Goal: Transaction & Acquisition: Purchase product/service

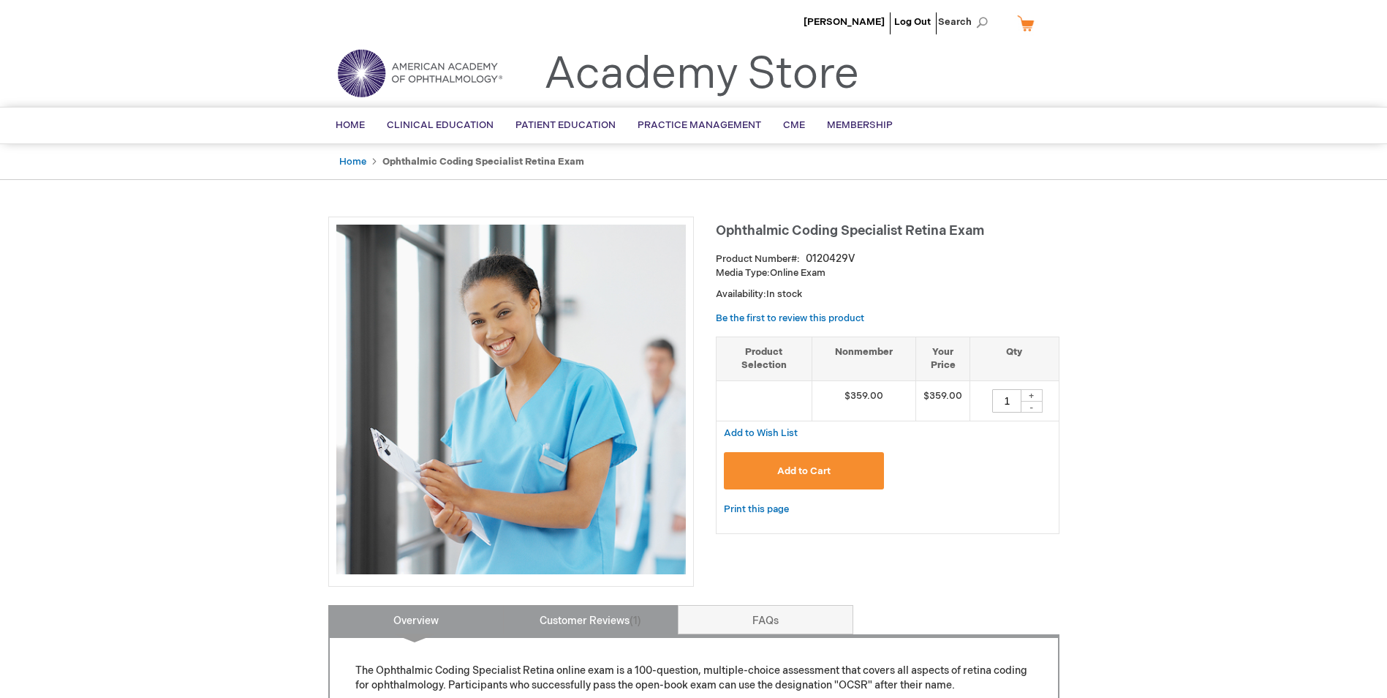
click at [575, 611] on link "Customer Reviews 1" at bounding box center [591, 619] width 176 height 29
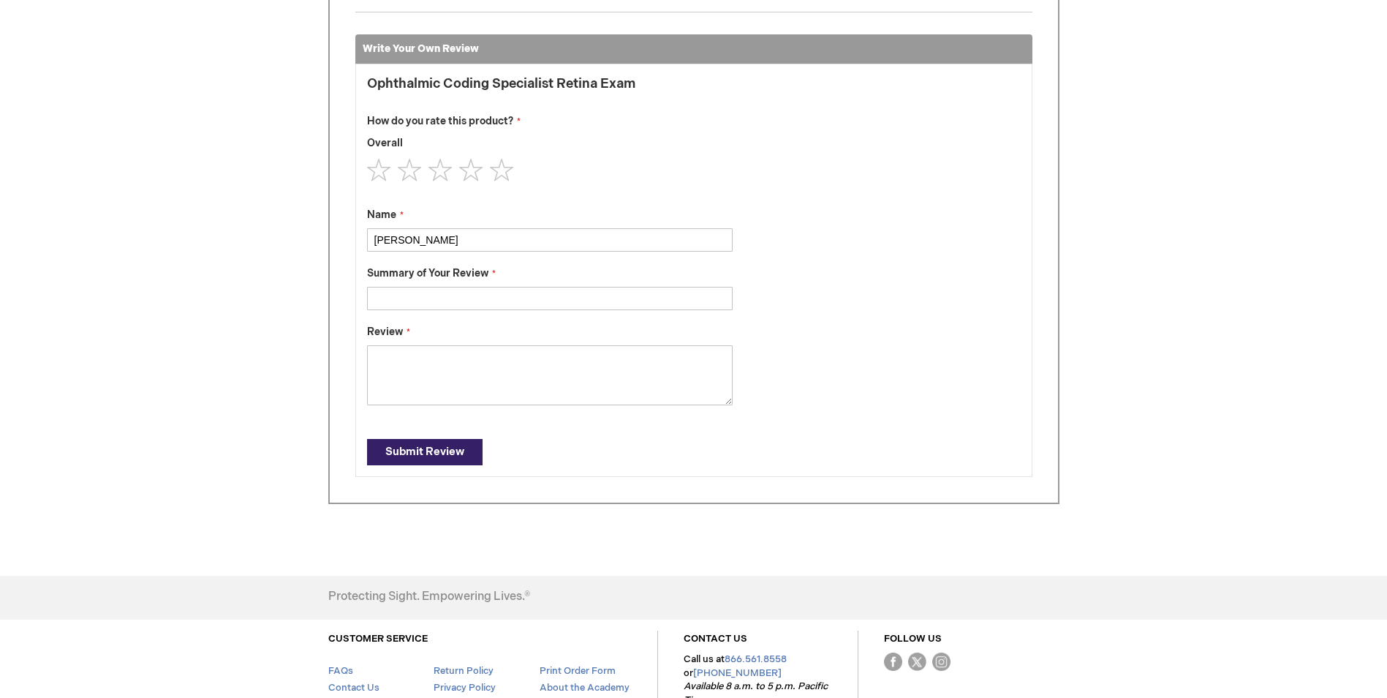
scroll to position [501, 0]
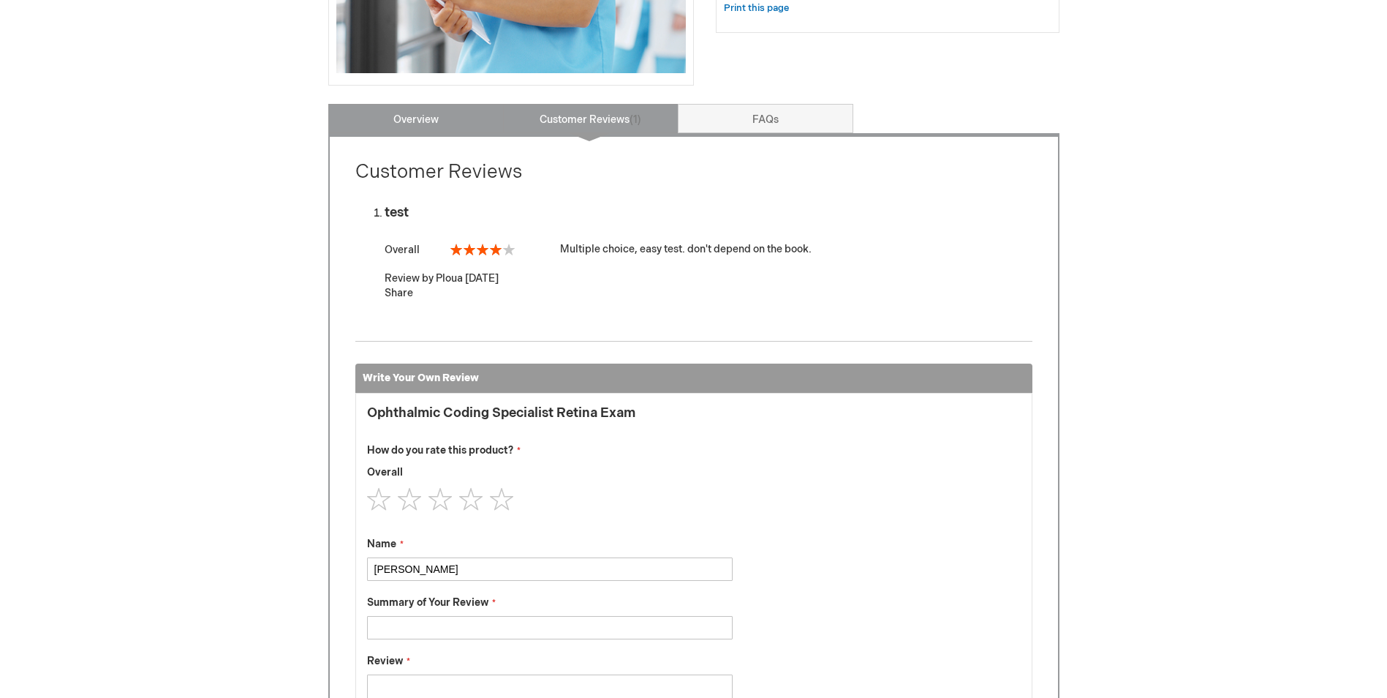
click at [430, 132] on link "Overview" at bounding box center [416, 118] width 176 height 29
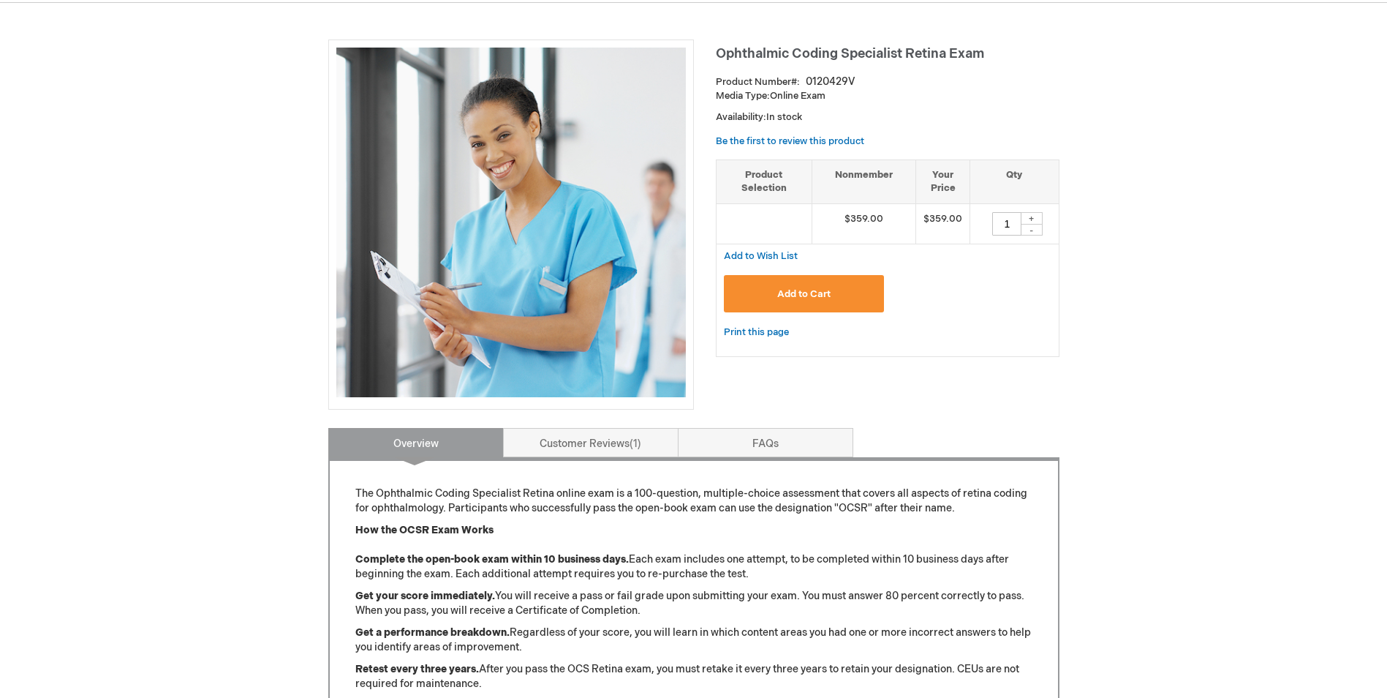
scroll to position [62, 0]
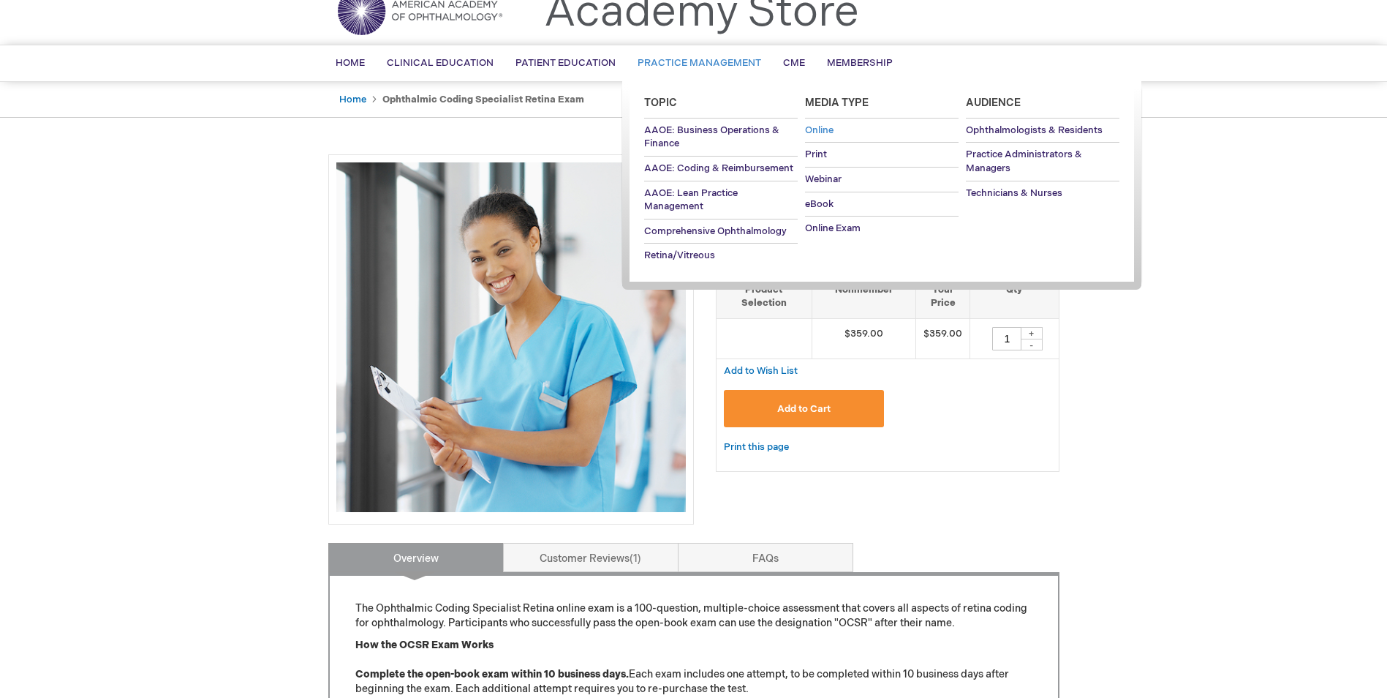
click at [823, 129] on span "Online" at bounding box center [819, 130] width 29 height 12
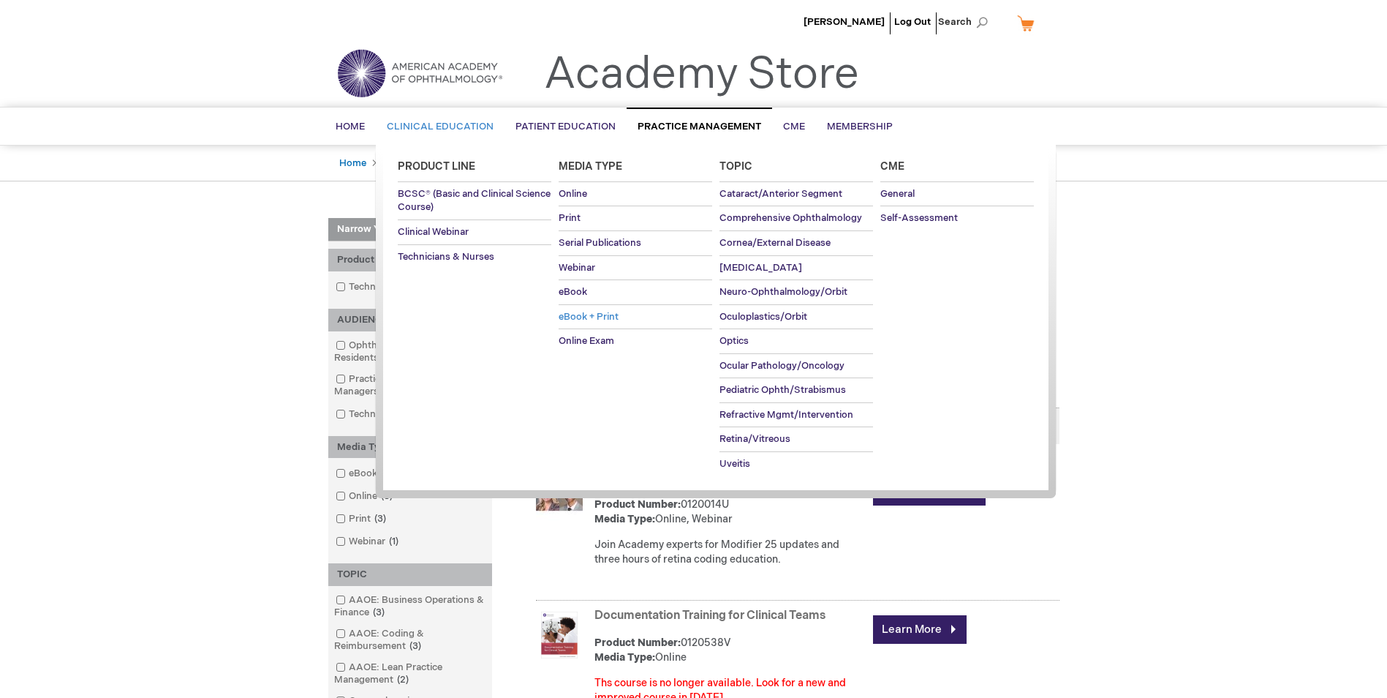
click at [572, 308] on link "eBook + Print" at bounding box center [636, 317] width 154 height 24
click at [578, 314] on span "eBook + Print" at bounding box center [589, 317] width 60 height 12
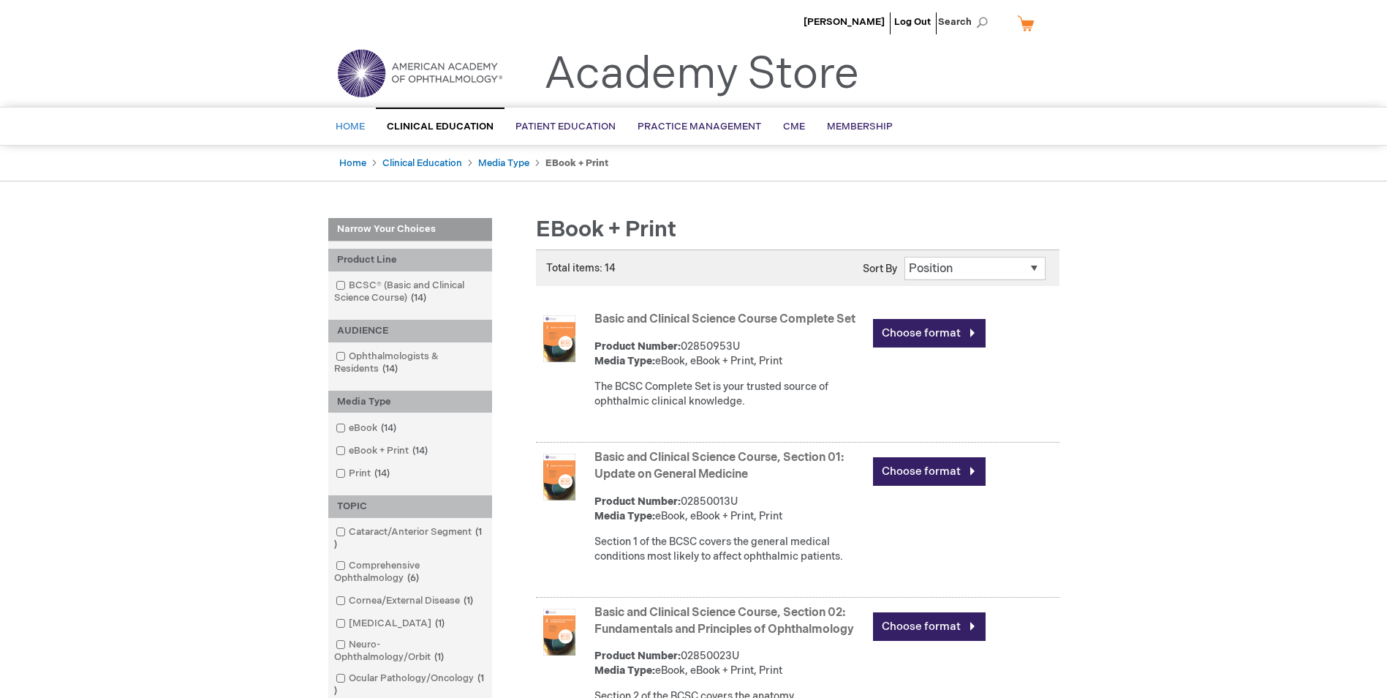
click at [345, 121] on span "Home" at bounding box center [350, 127] width 29 height 12
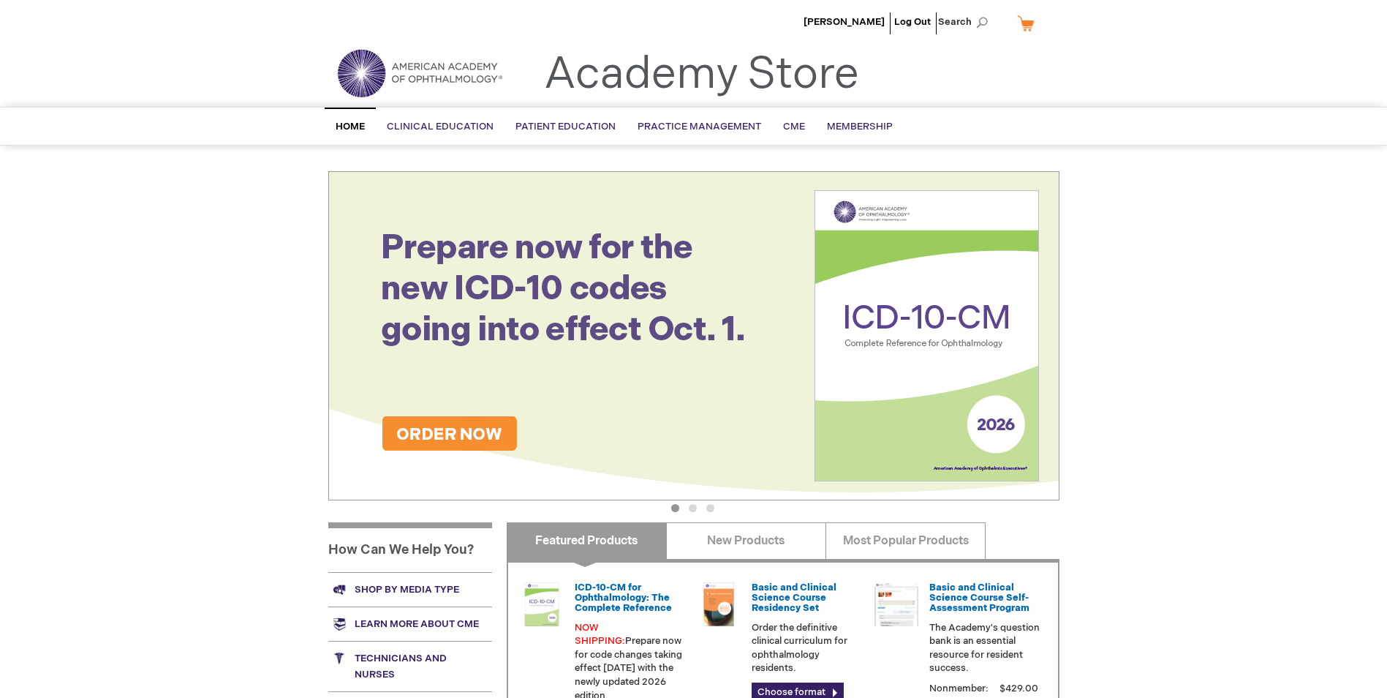
click at [355, 130] on span "Home" at bounding box center [350, 127] width 29 height 12
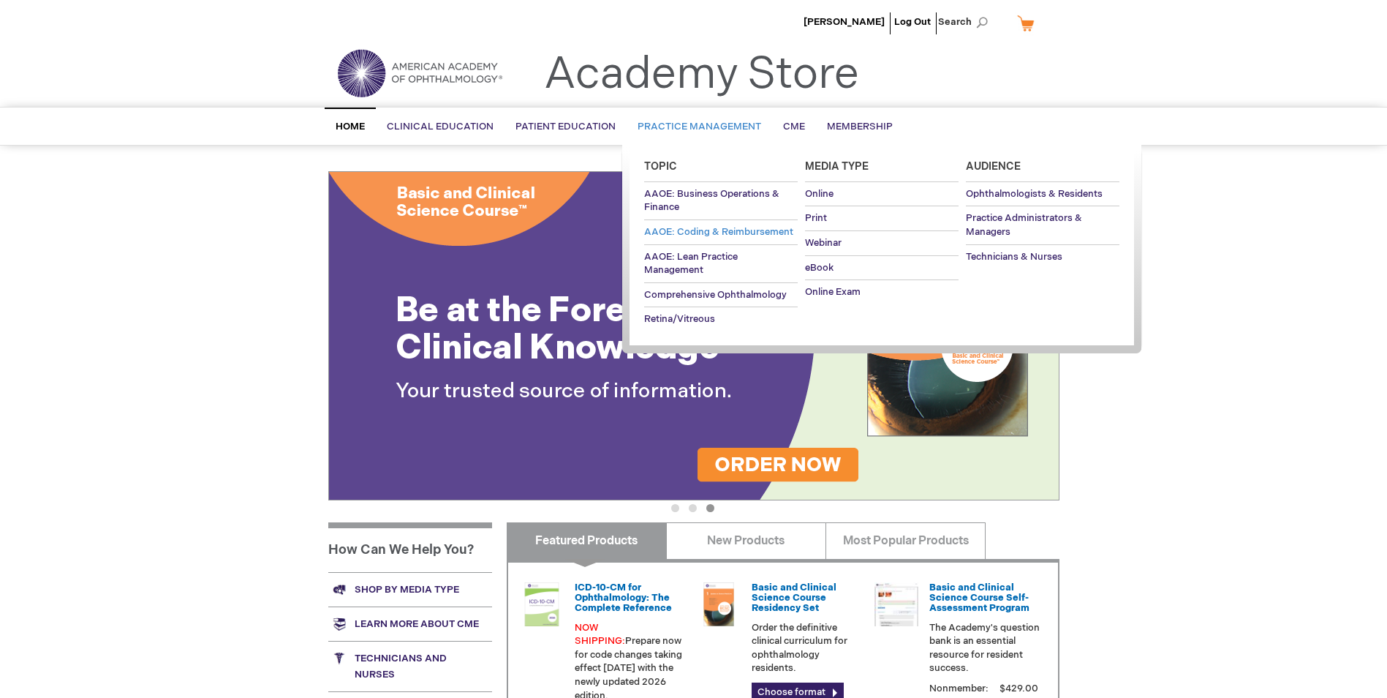
click at [695, 230] on span "AAOE: Coding & Reimbursement" at bounding box center [718, 232] width 149 height 12
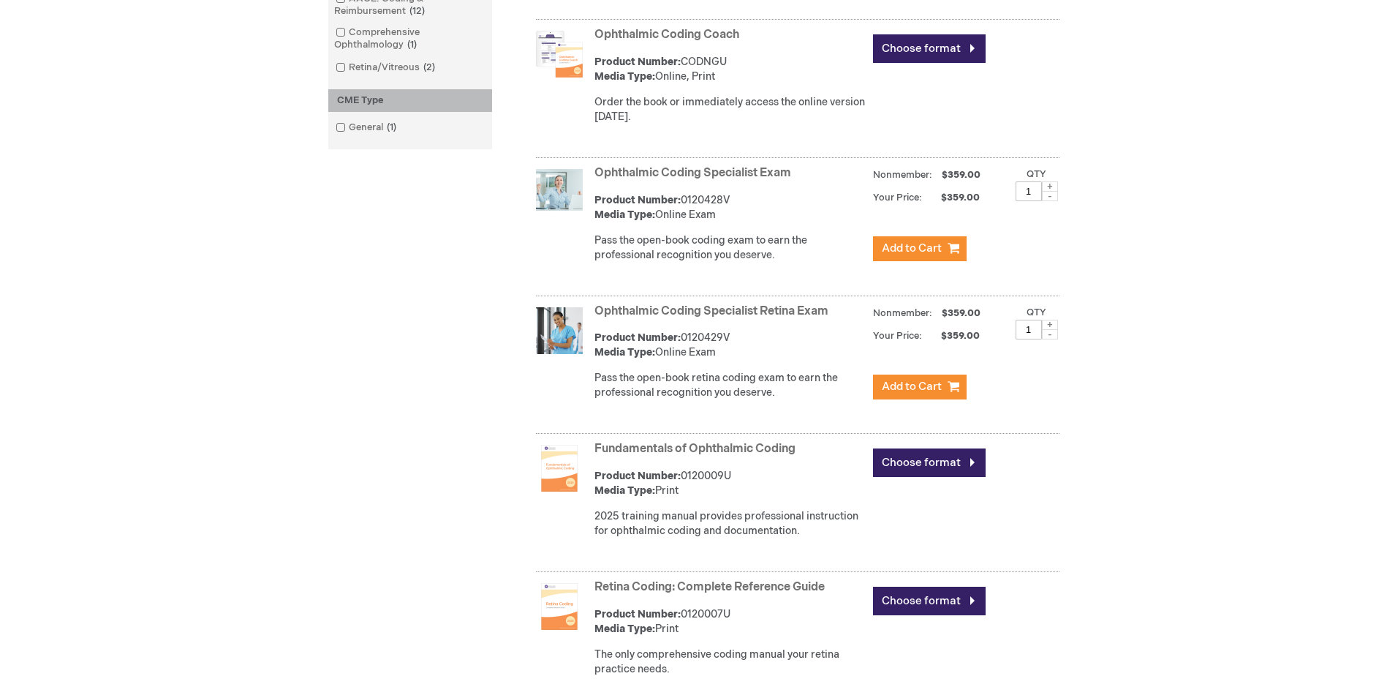
scroll to position [658, 0]
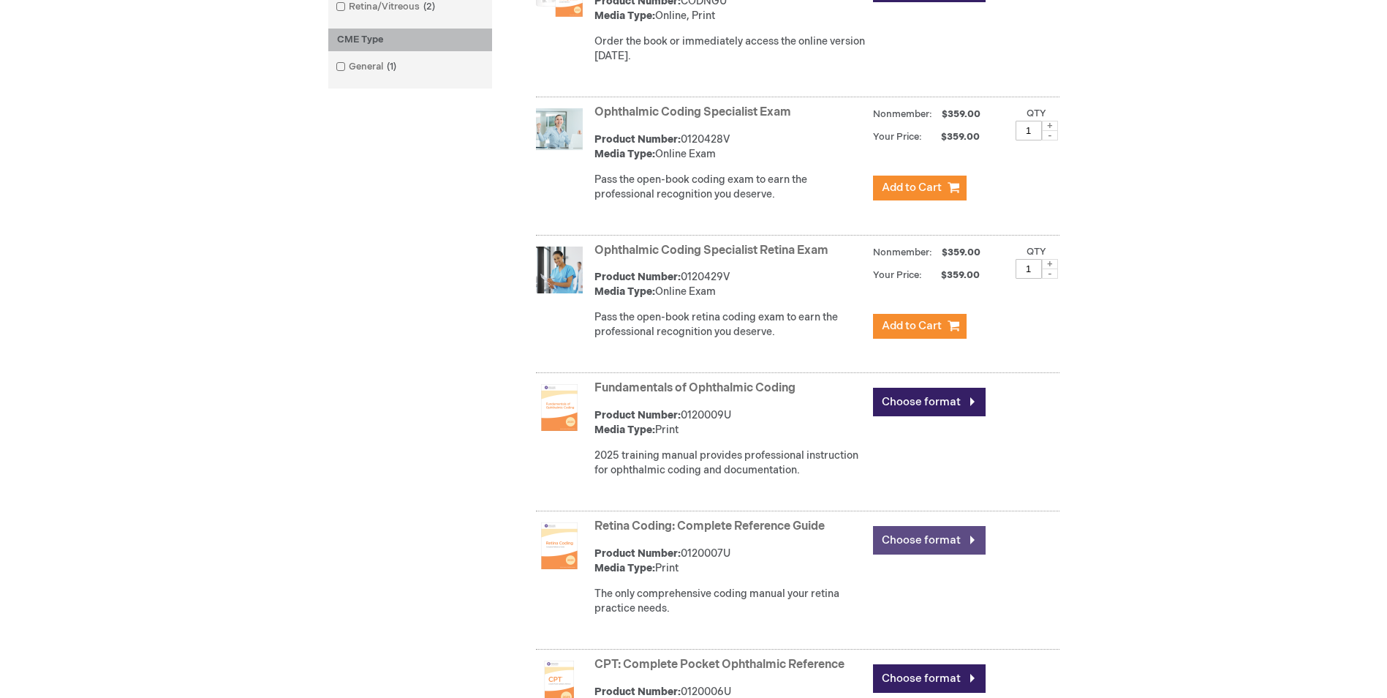
click at [919, 535] on link "Choose format" at bounding box center [929, 540] width 113 height 29
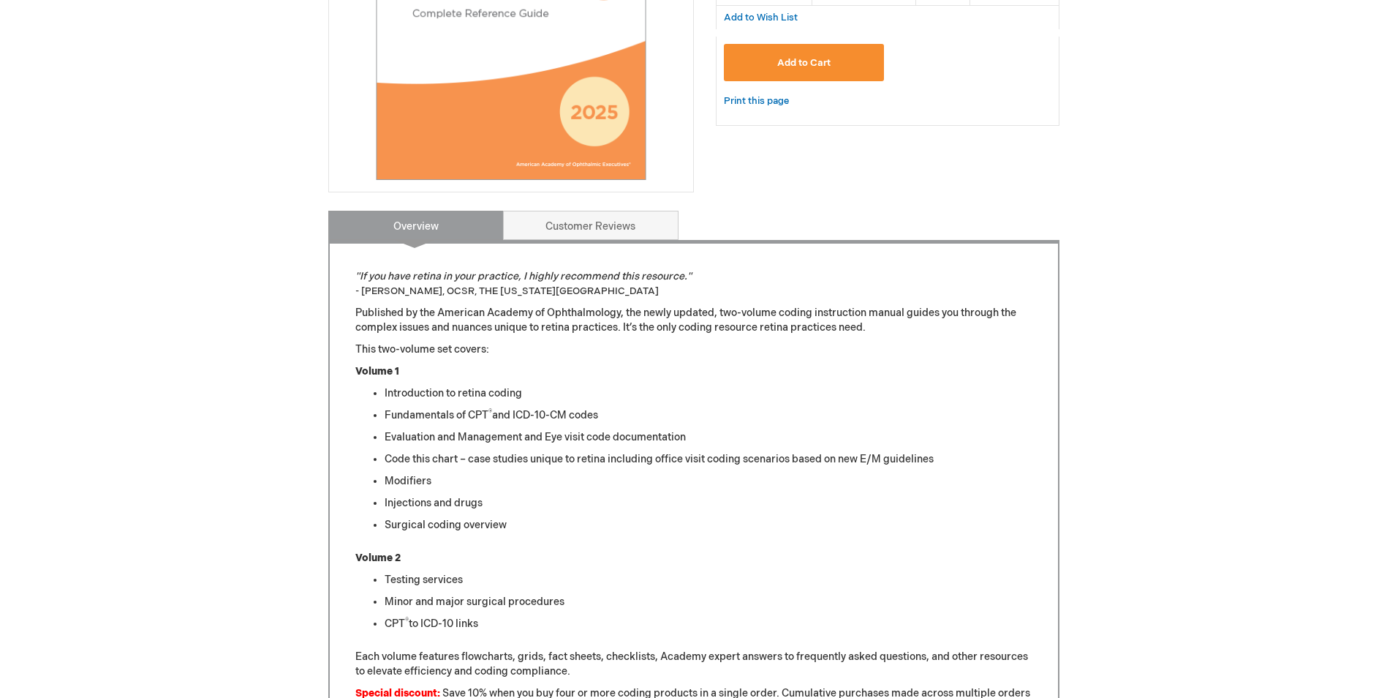
scroll to position [395, 0]
click at [621, 249] on div ""If you have retina in your practice, I highly recommend this resource." - [PER…" at bounding box center [693, 554] width 731 height 627
click at [617, 231] on link "Customer Reviews" at bounding box center [591, 225] width 176 height 29
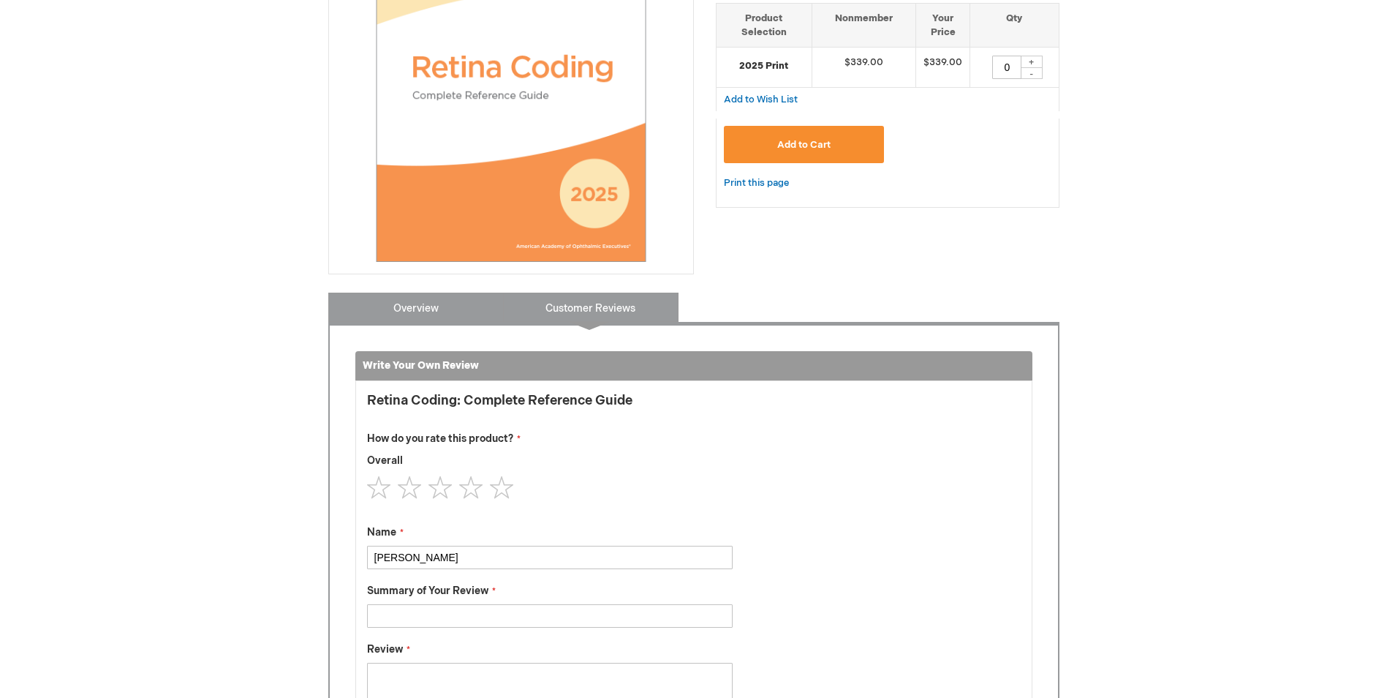
click at [441, 312] on link "Overview" at bounding box center [416, 307] width 176 height 29
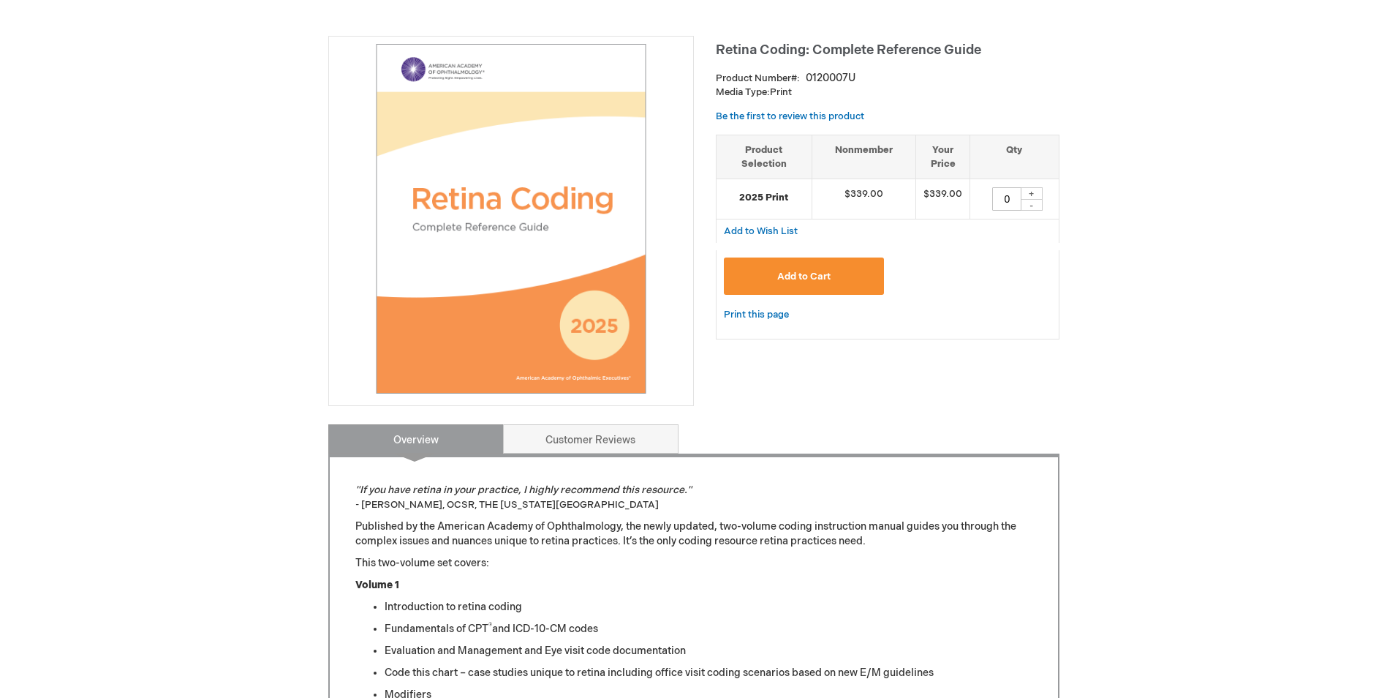
scroll to position [21, 0]
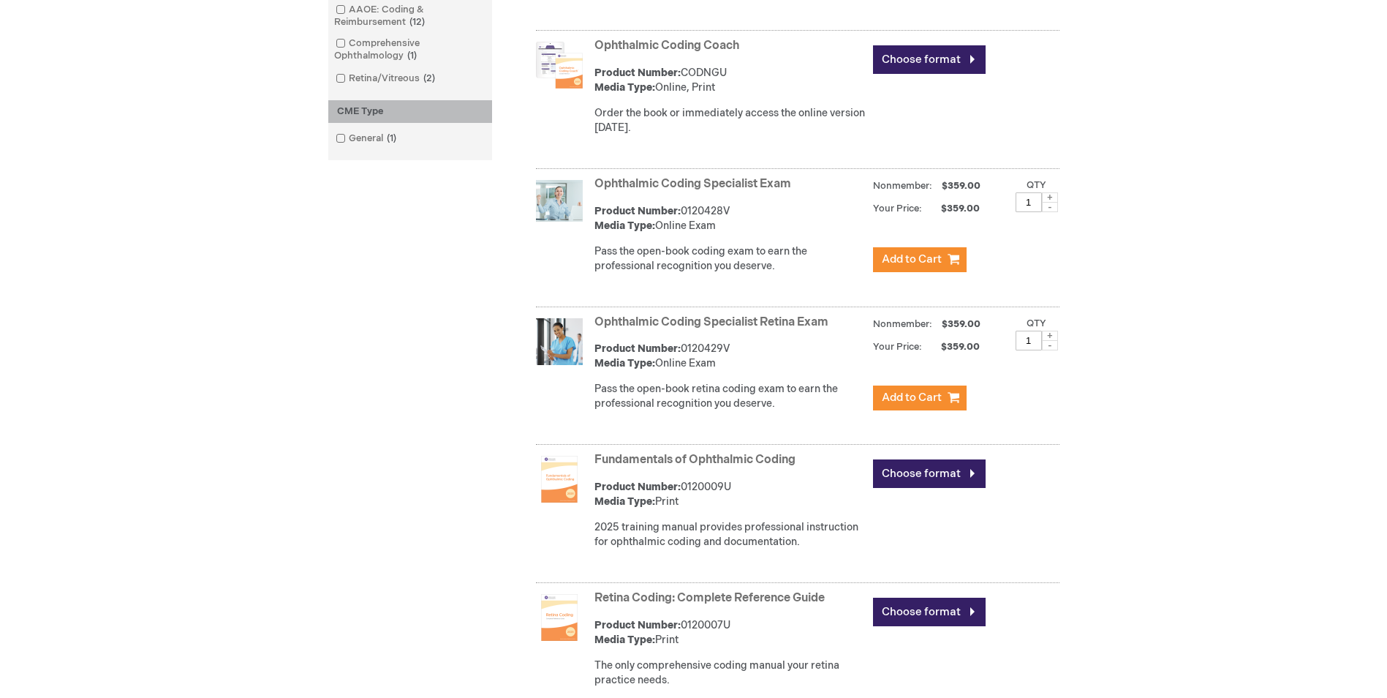
scroll to position [804, 0]
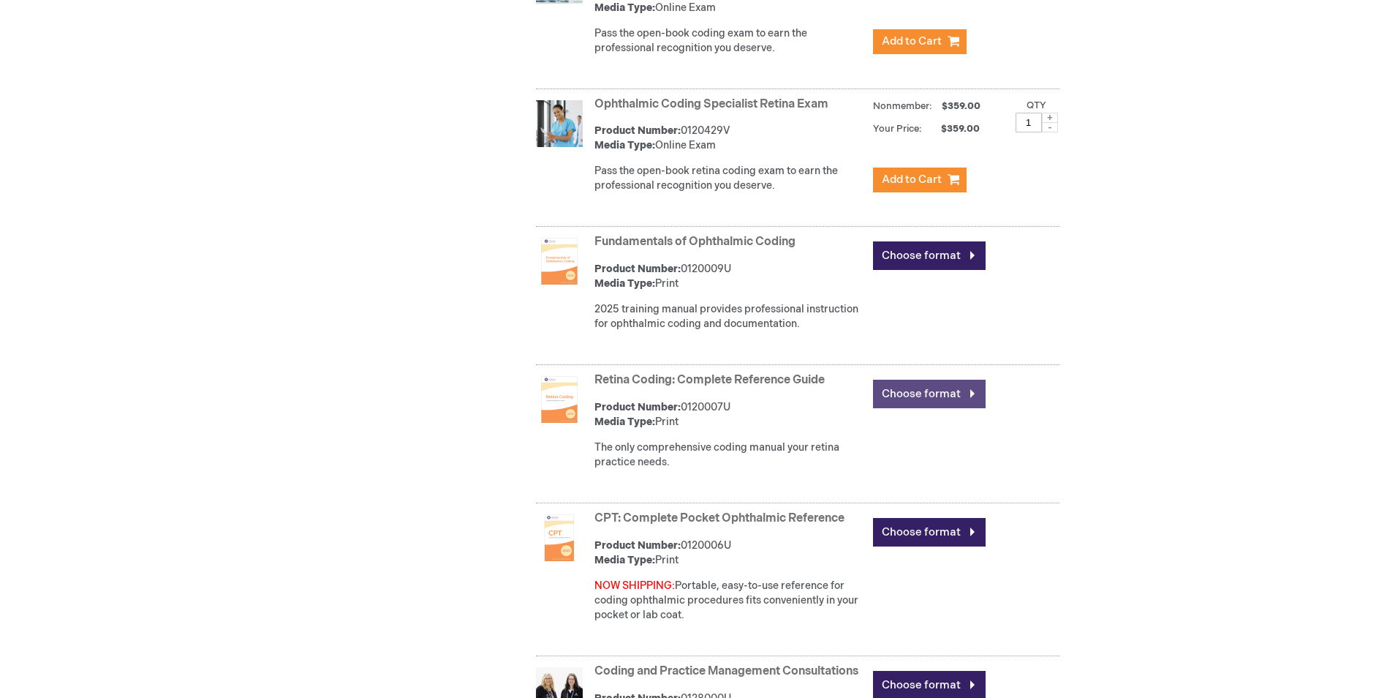
click at [912, 396] on link "Choose format" at bounding box center [929, 394] width 113 height 29
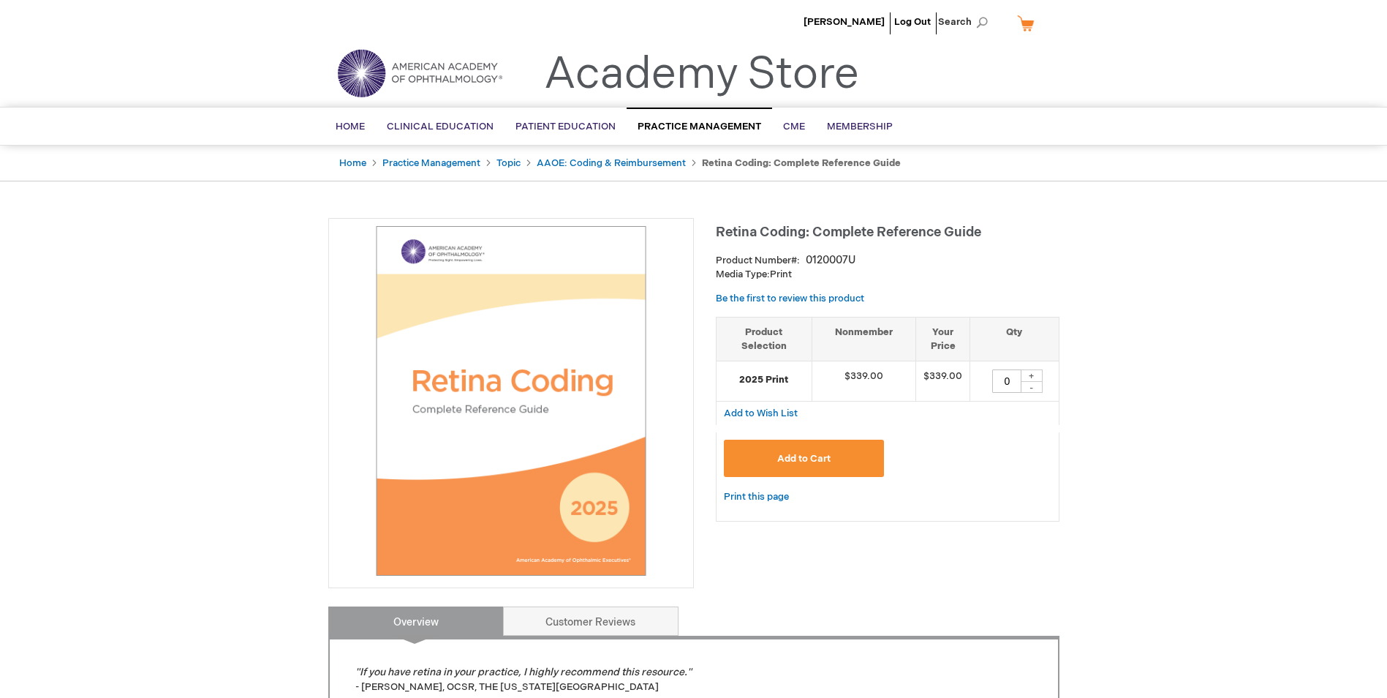
click at [815, 456] on span "Add to Cart" at bounding box center [803, 459] width 53 height 12
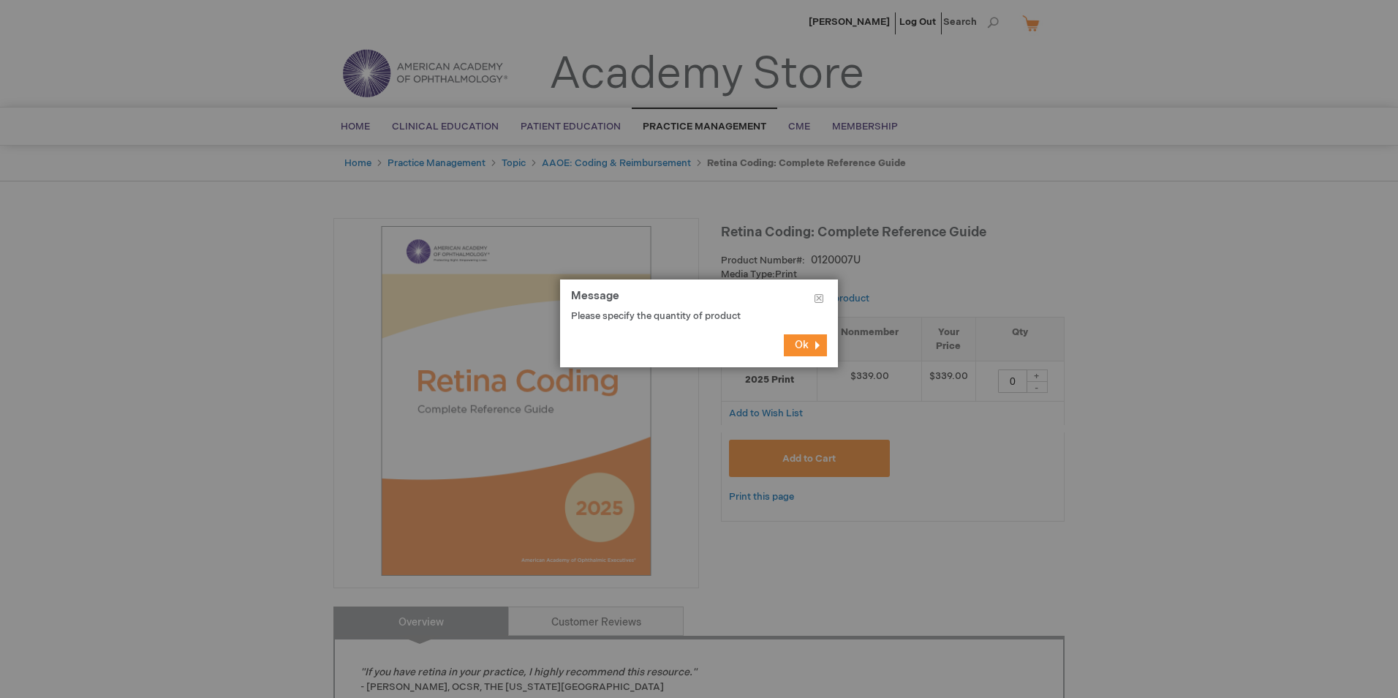
click at [797, 348] on span "Ok" at bounding box center [802, 345] width 14 height 12
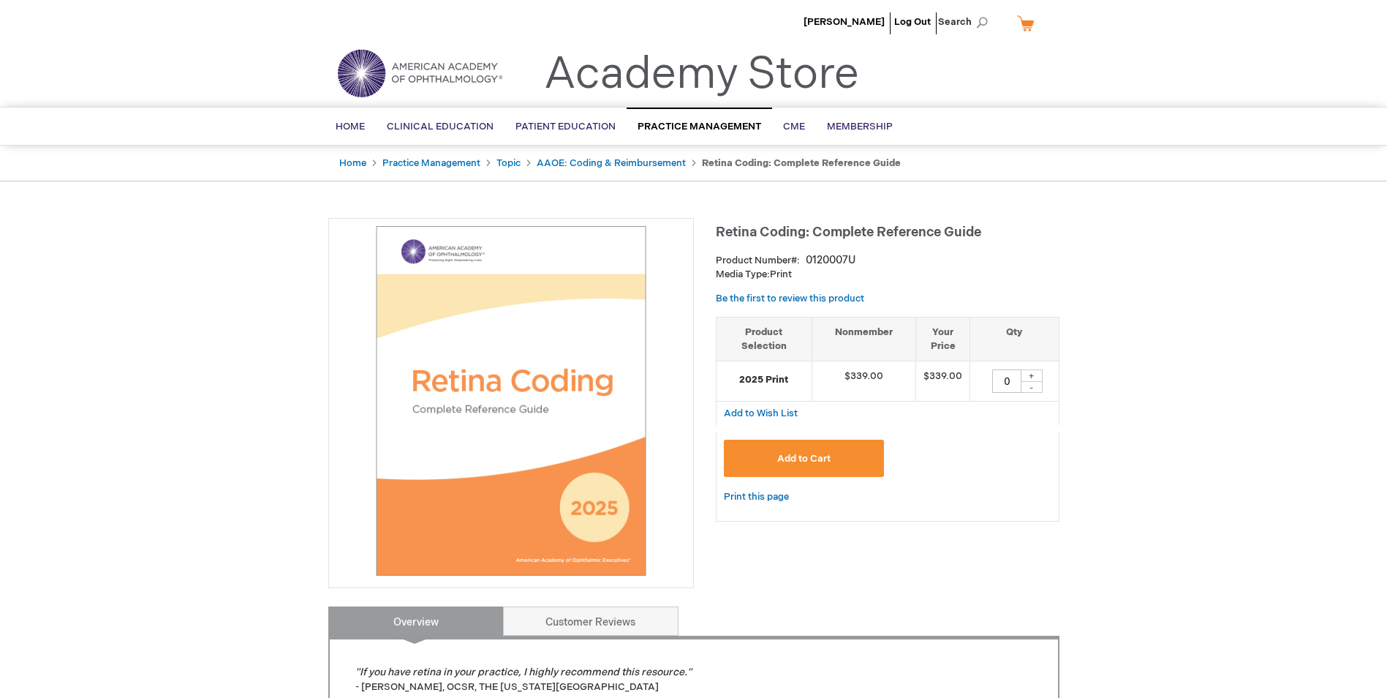
click at [1033, 380] on div "+" at bounding box center [1032, 375] width 22 height 12
type input "1"
click at [802, 460] on span "Add to Cart" at bounding box center [803, 459] width 53 height 12
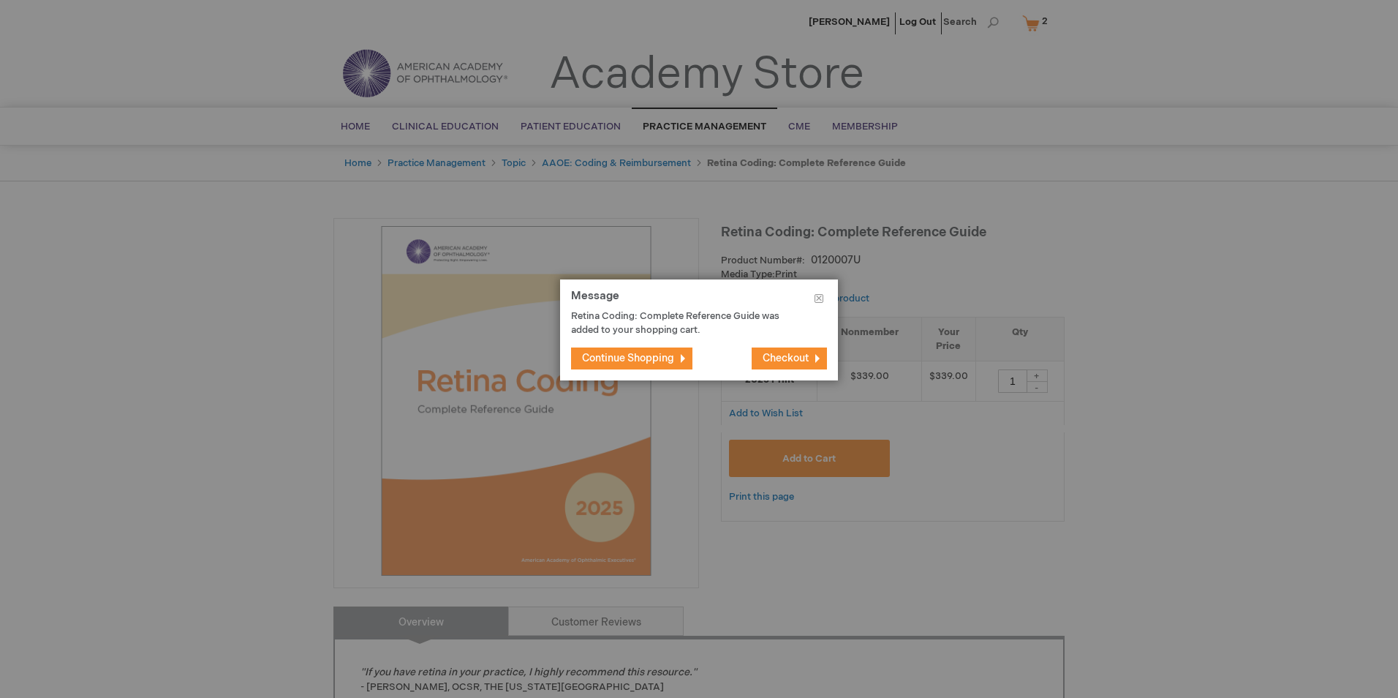
click at [788, 361] on span "Checkout" at bounding box center [786, 358] width 46 height 12
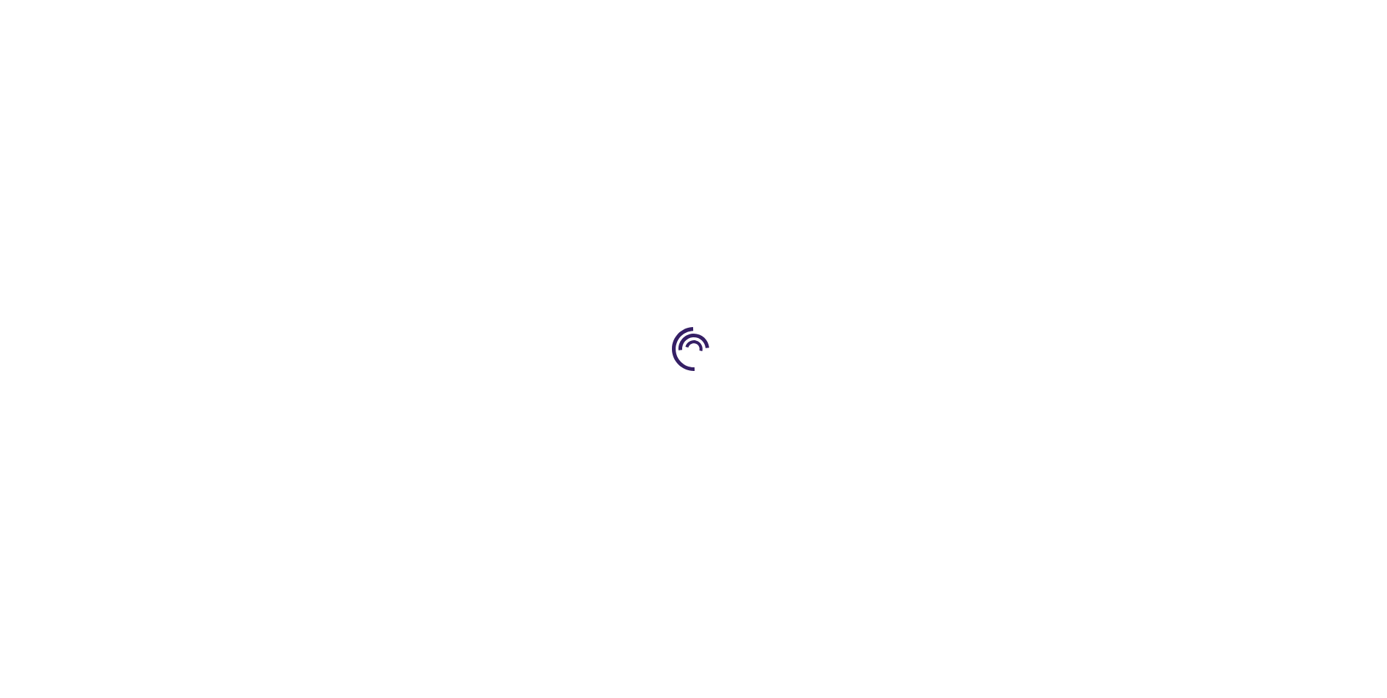
select select "US"
select select "57"
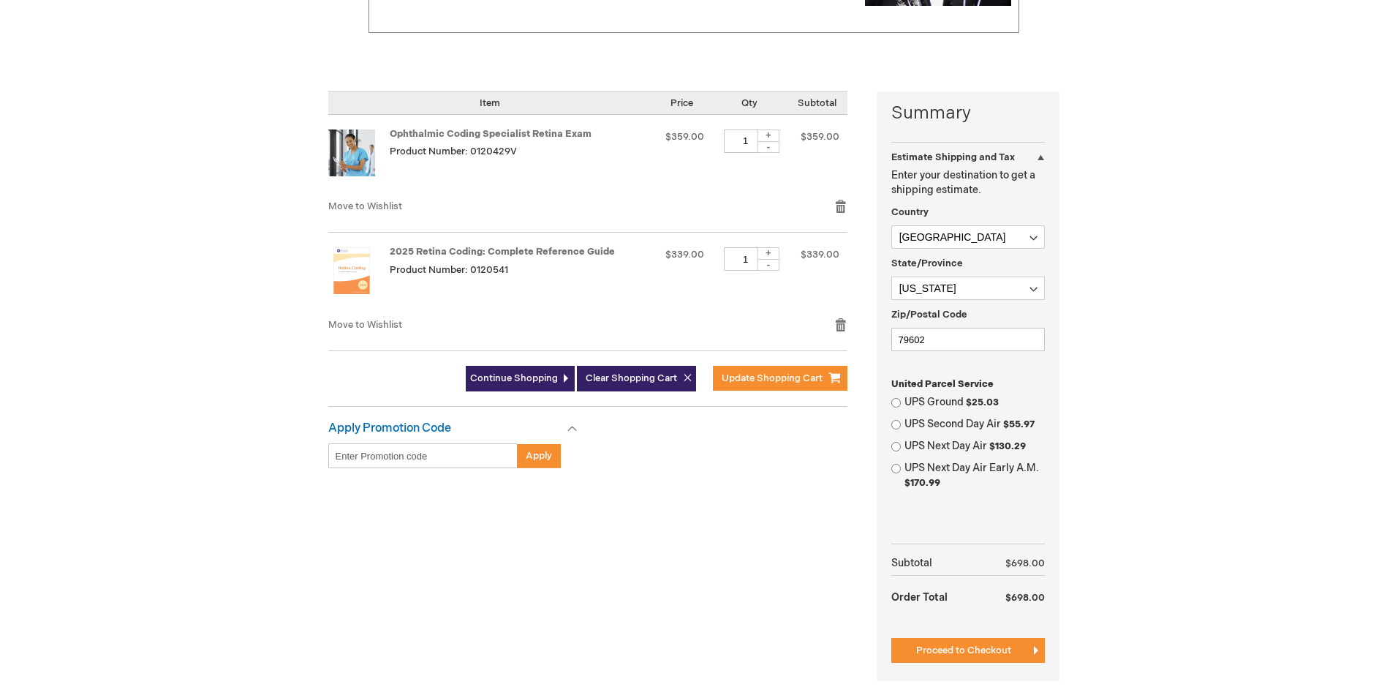
scroll to position [293, 0]
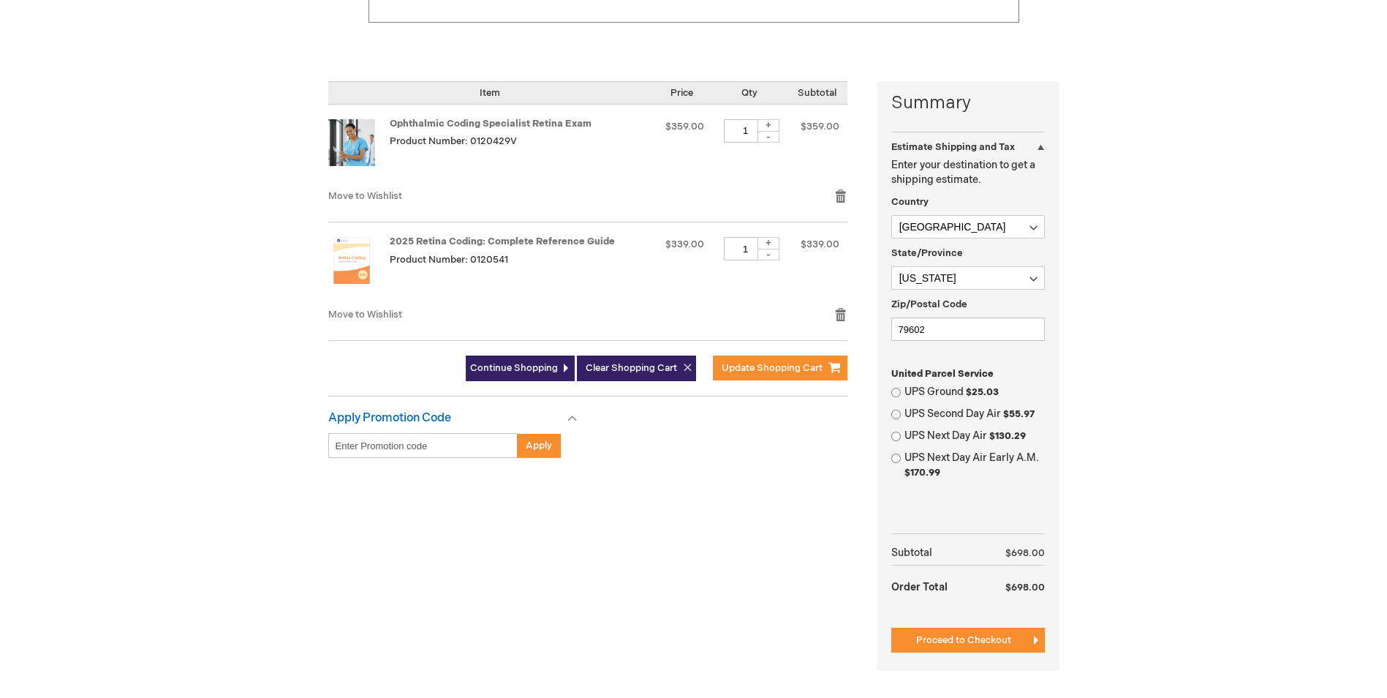
click at [414, 412] on strong "Apply Promotion Code" at bounding box center [389, 418] width 123 height 14
click at [898, 391] on input "UPS Ground $25.03" at bounding box center [896, 393] width 10 height 10
radio input "true"
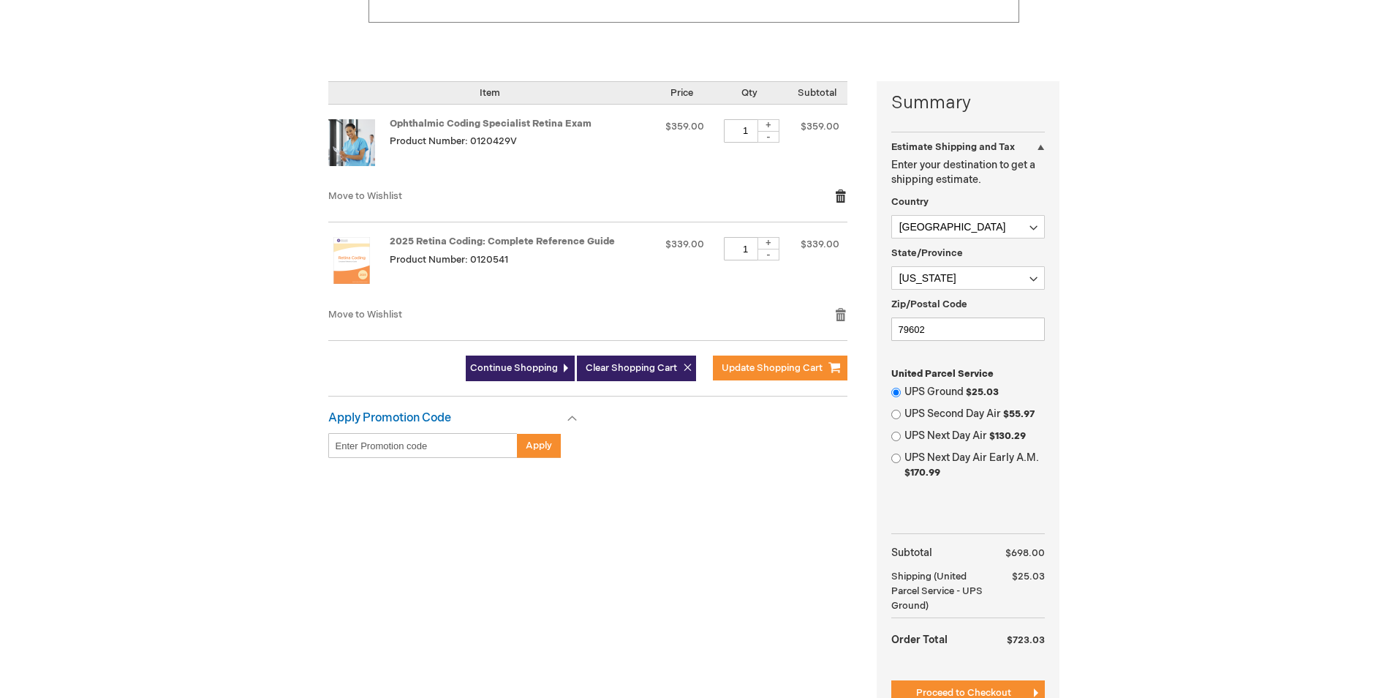
click at [847, 199] on link "Remove item" at bounding box center [840, 196] width 13 height 15
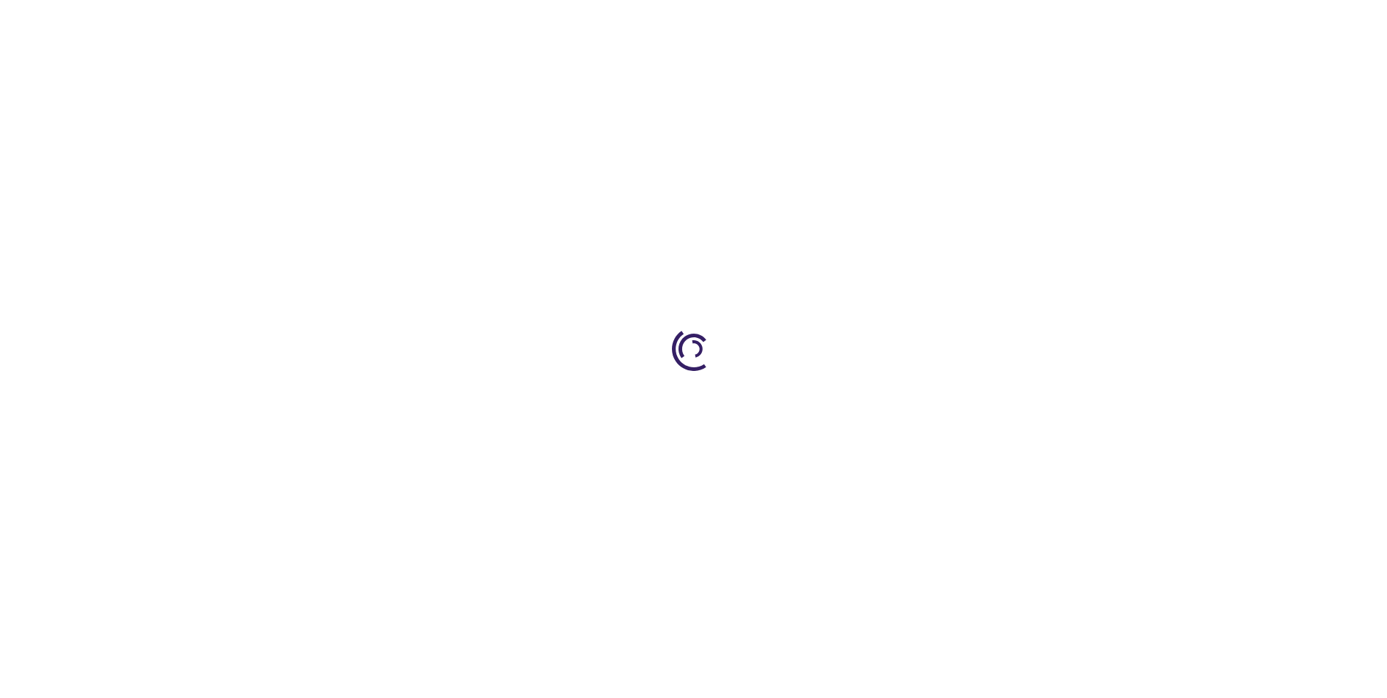
select select "US"
select select "57"
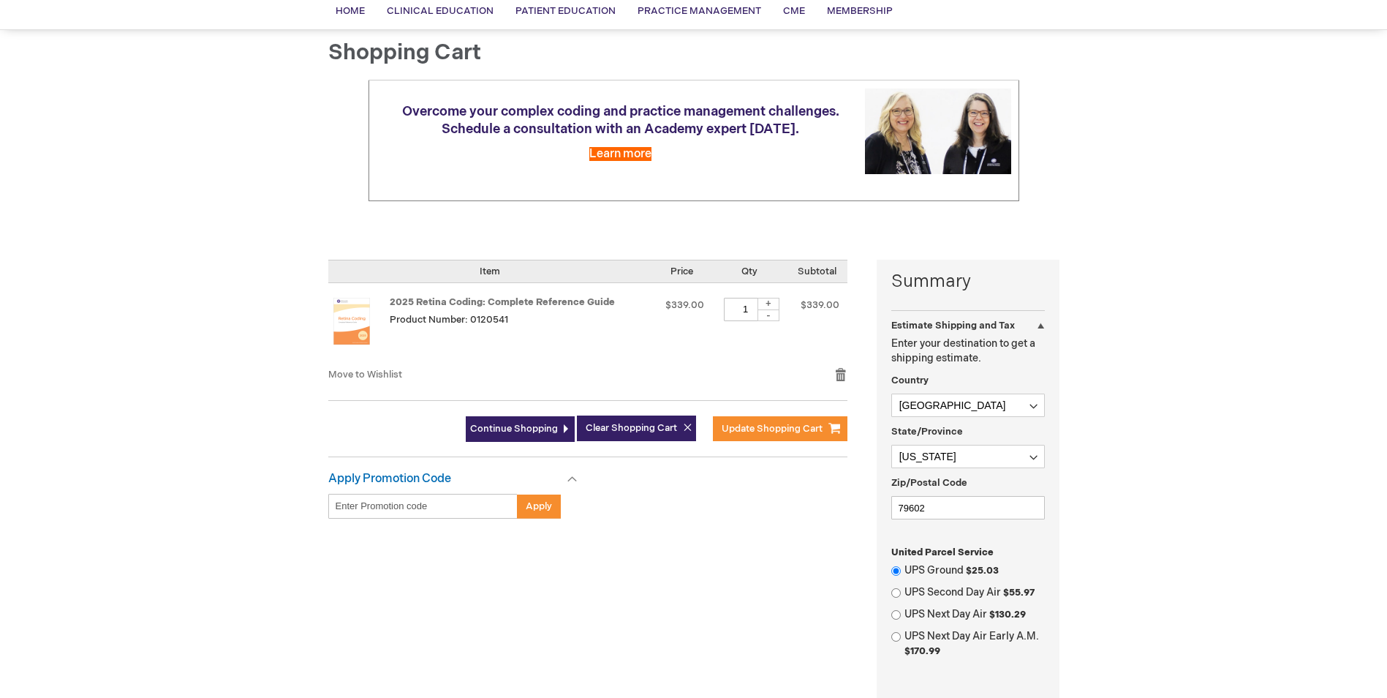
scroll to position [293, 0]
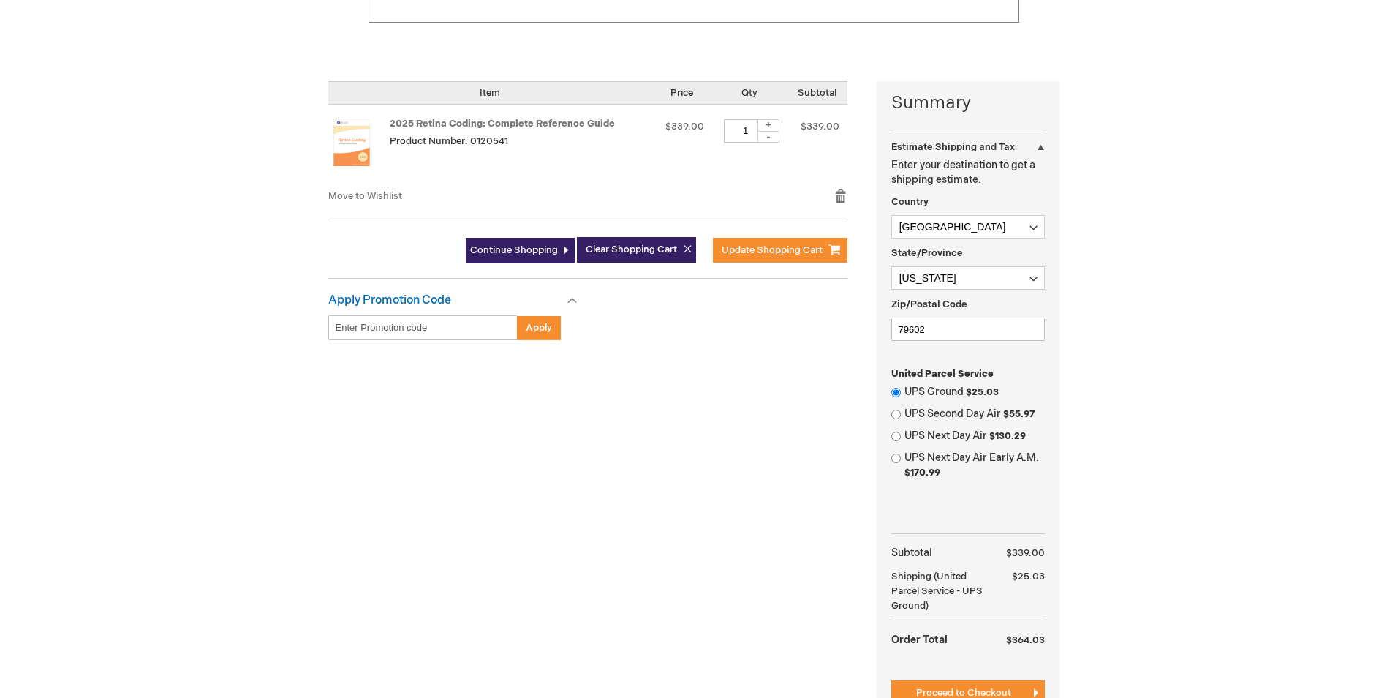
click at [407, 328] on input "Enter discount code" at bounding box center [422, 327] width 189 height 25
type input "r"
type input "RC2025P"
click at [546, 331] on span "Apply" at bounding box center [539, 328] width 26 height 12
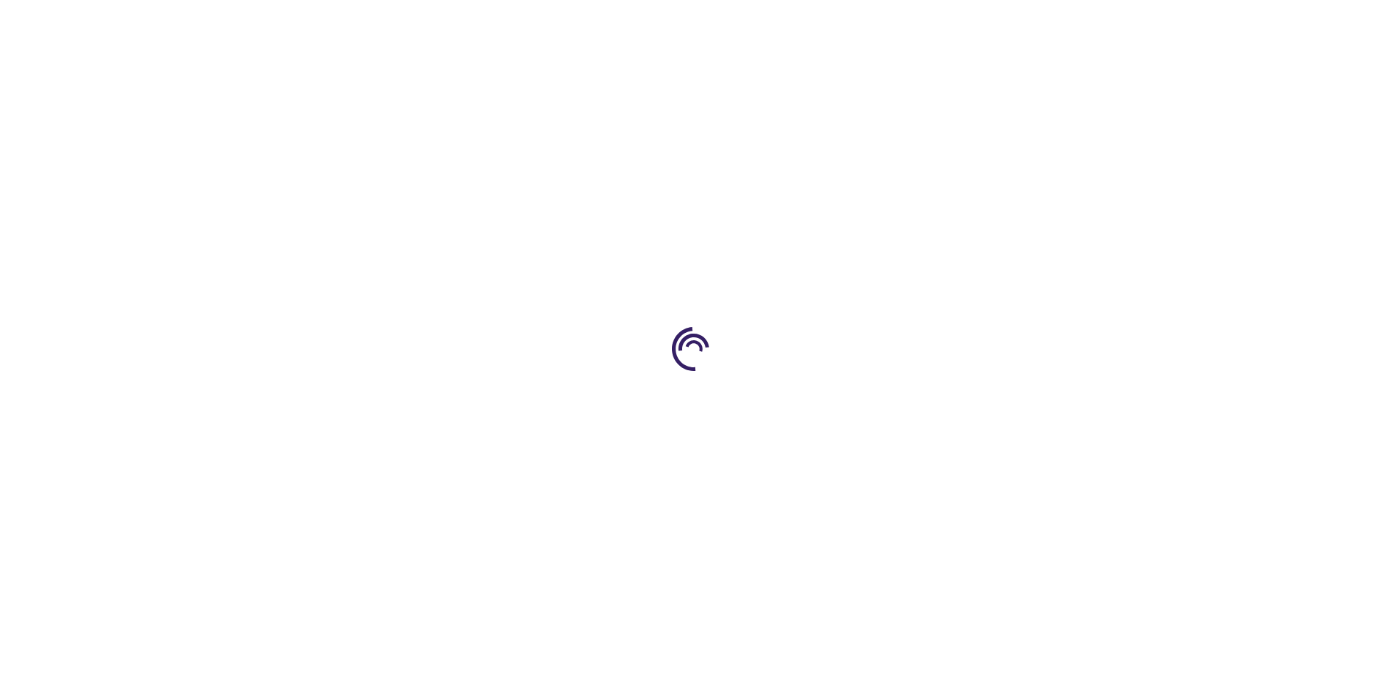
select select "US"
select select "57"
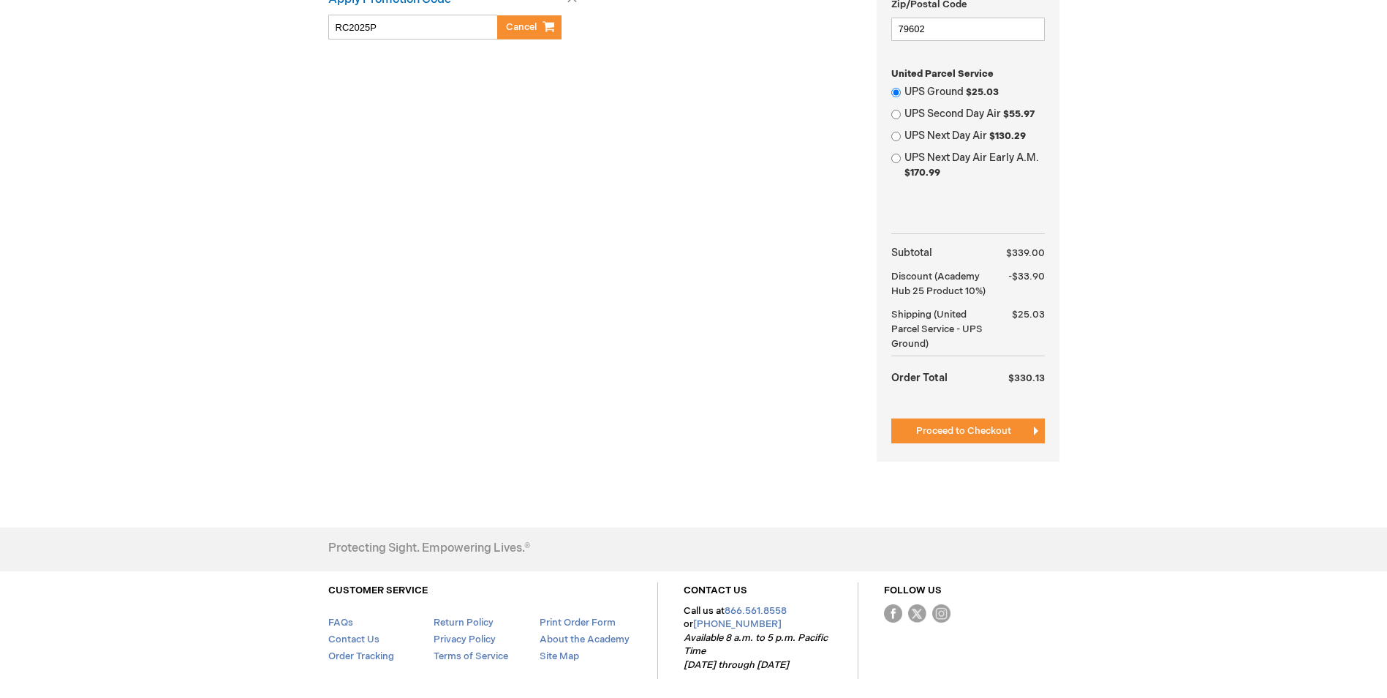
scroll to position [658, 0]
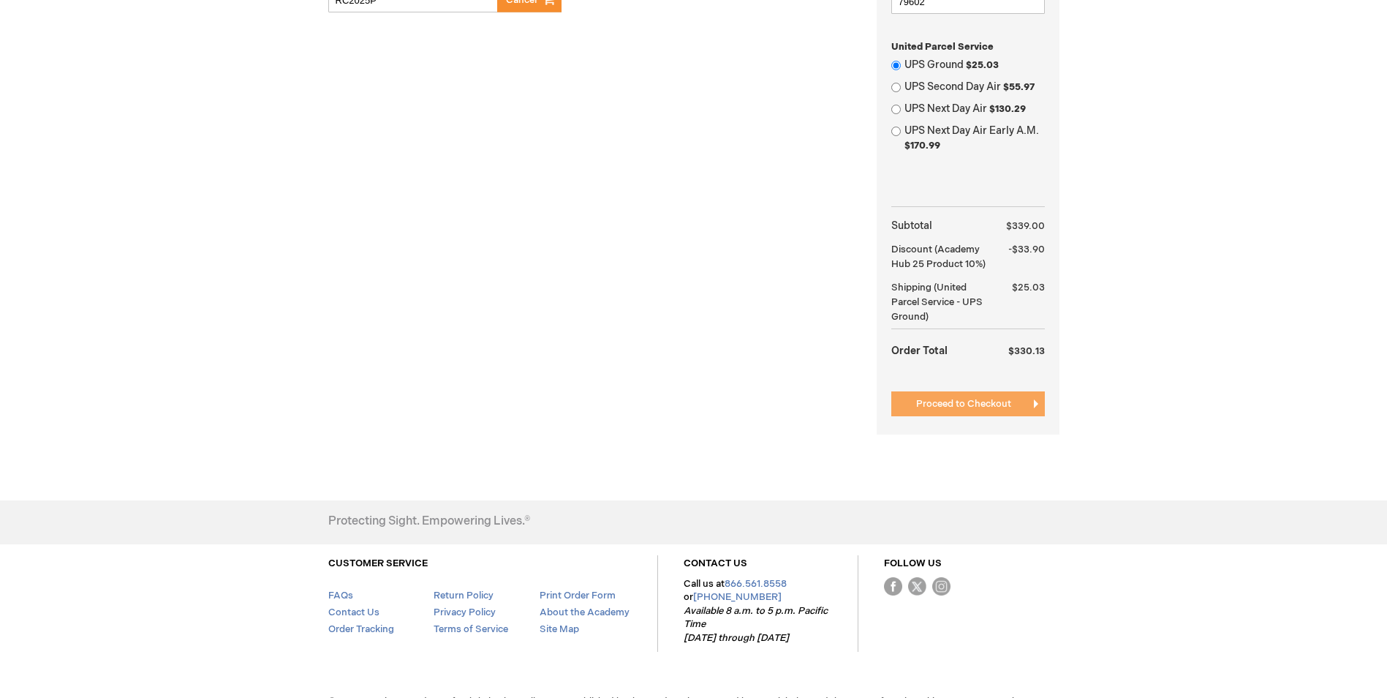
click at [964, 396] on button "Proceed to Checkout" at bounding box center [968, 403] width 154 height 25
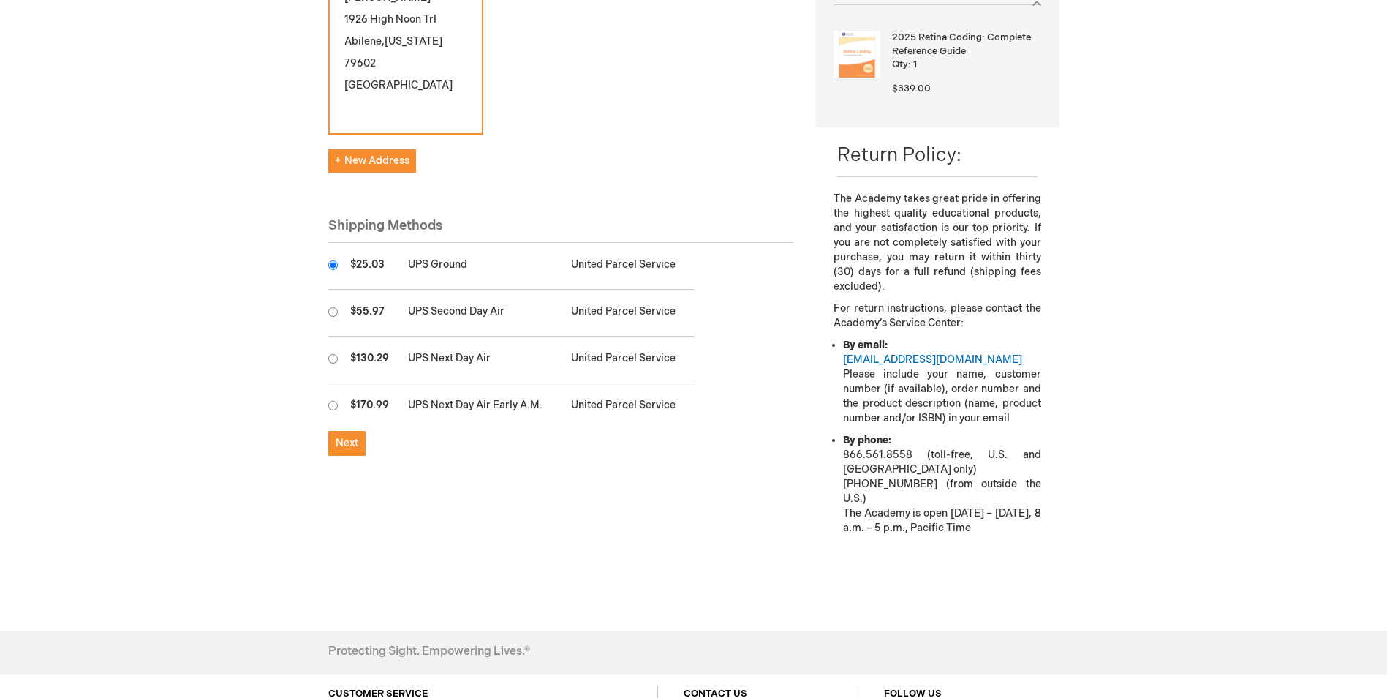
scroll to position [293, 0]
click at [360, 428] on button "Next" at bounding box center [346, 440] width 37 height 25
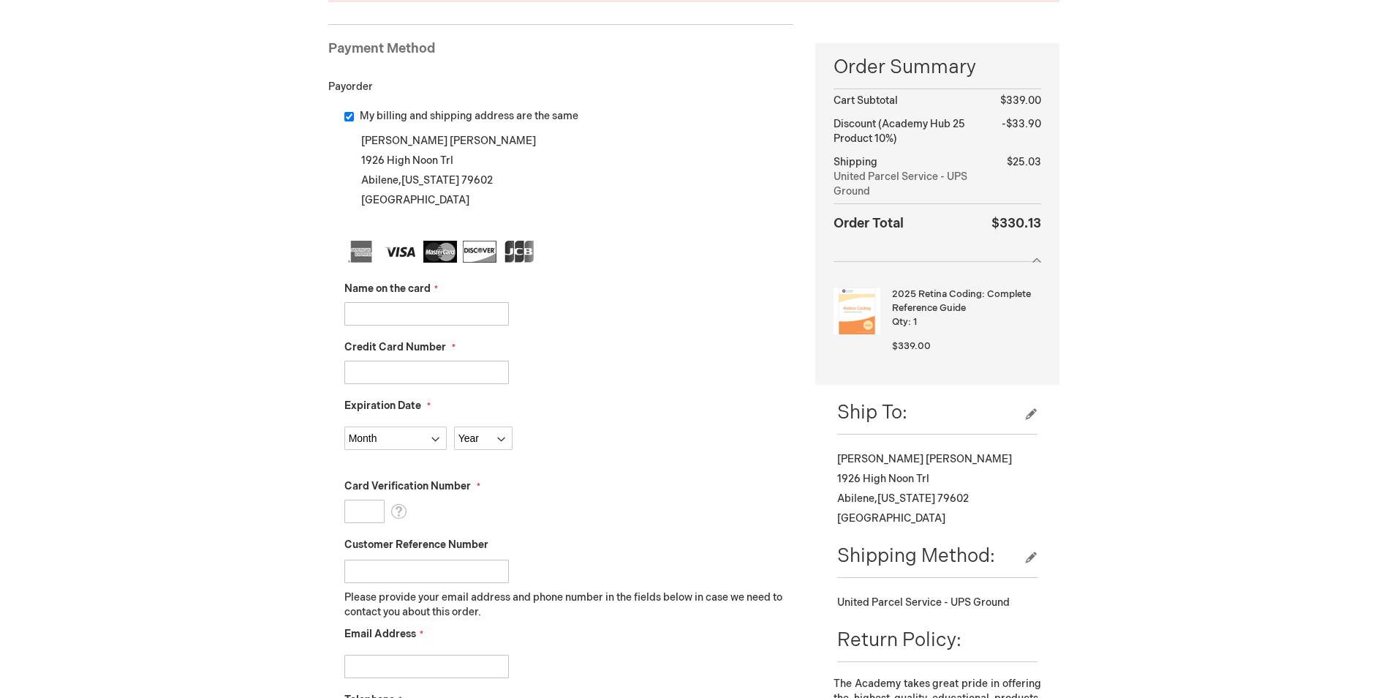
scroll to position [219, 0]
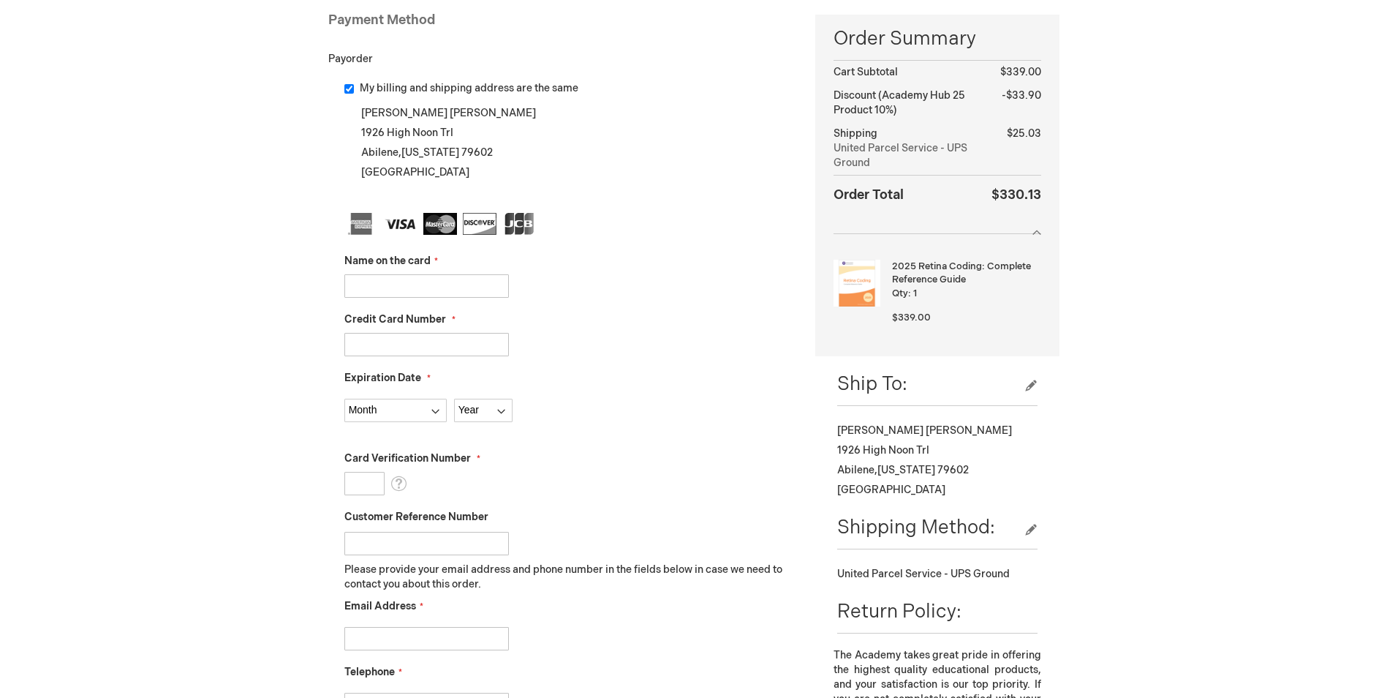
click at [515, 222] on img at bounding box center [519, 224] width 34 height 22
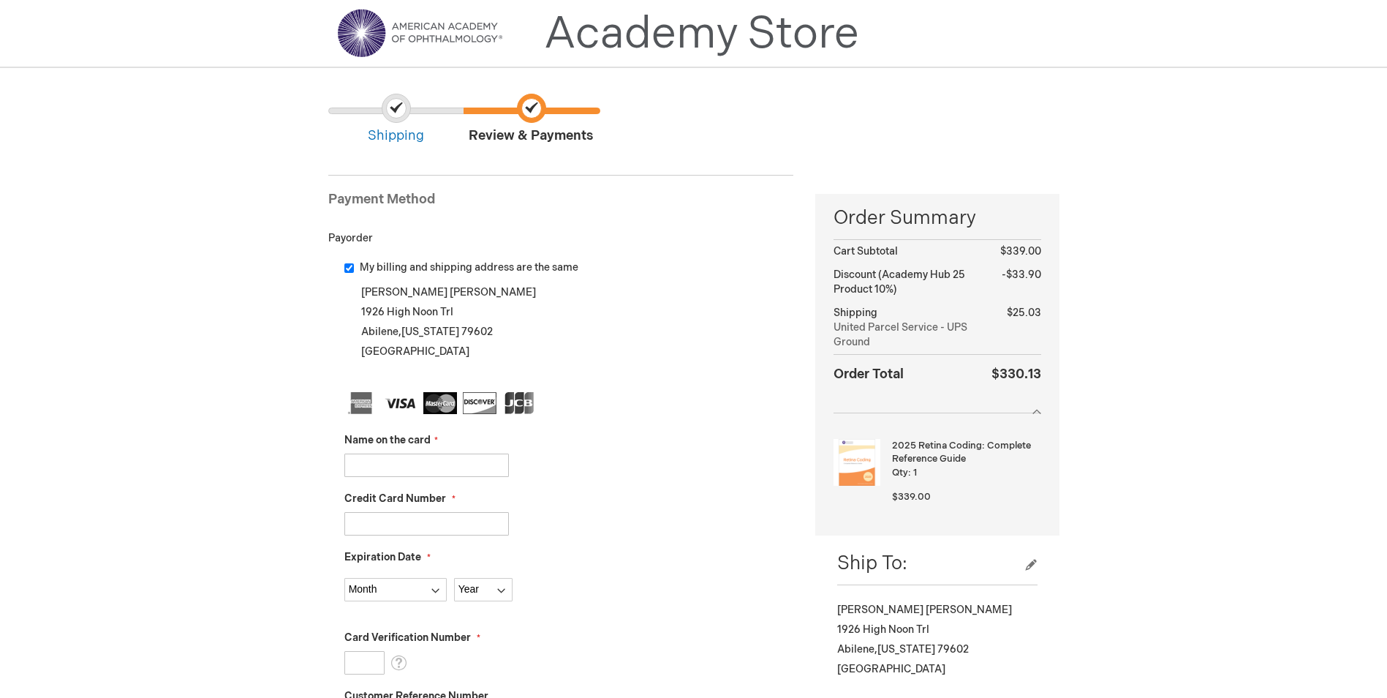
scroll to position [0, 0]
